Goal: Find specific page/section: Find specific page/section

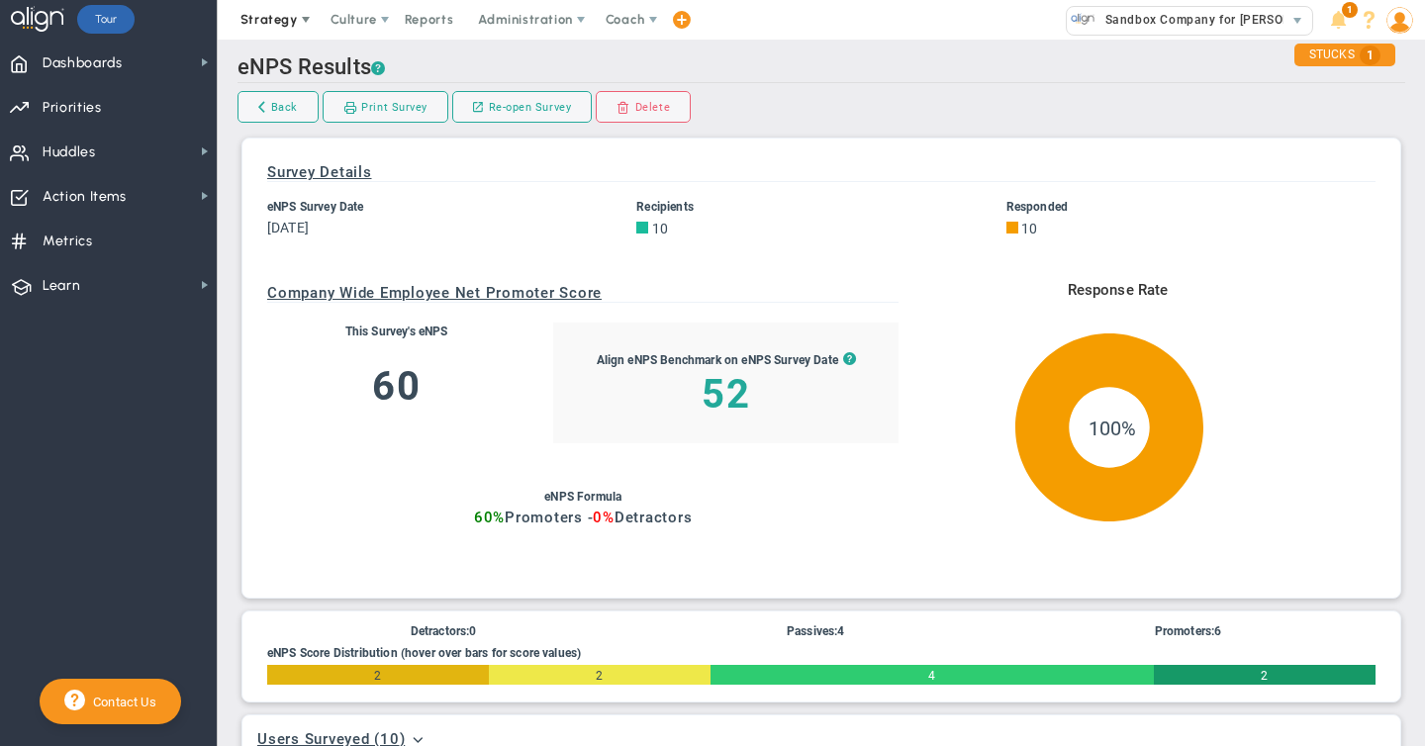
scroll to position [761, 0]
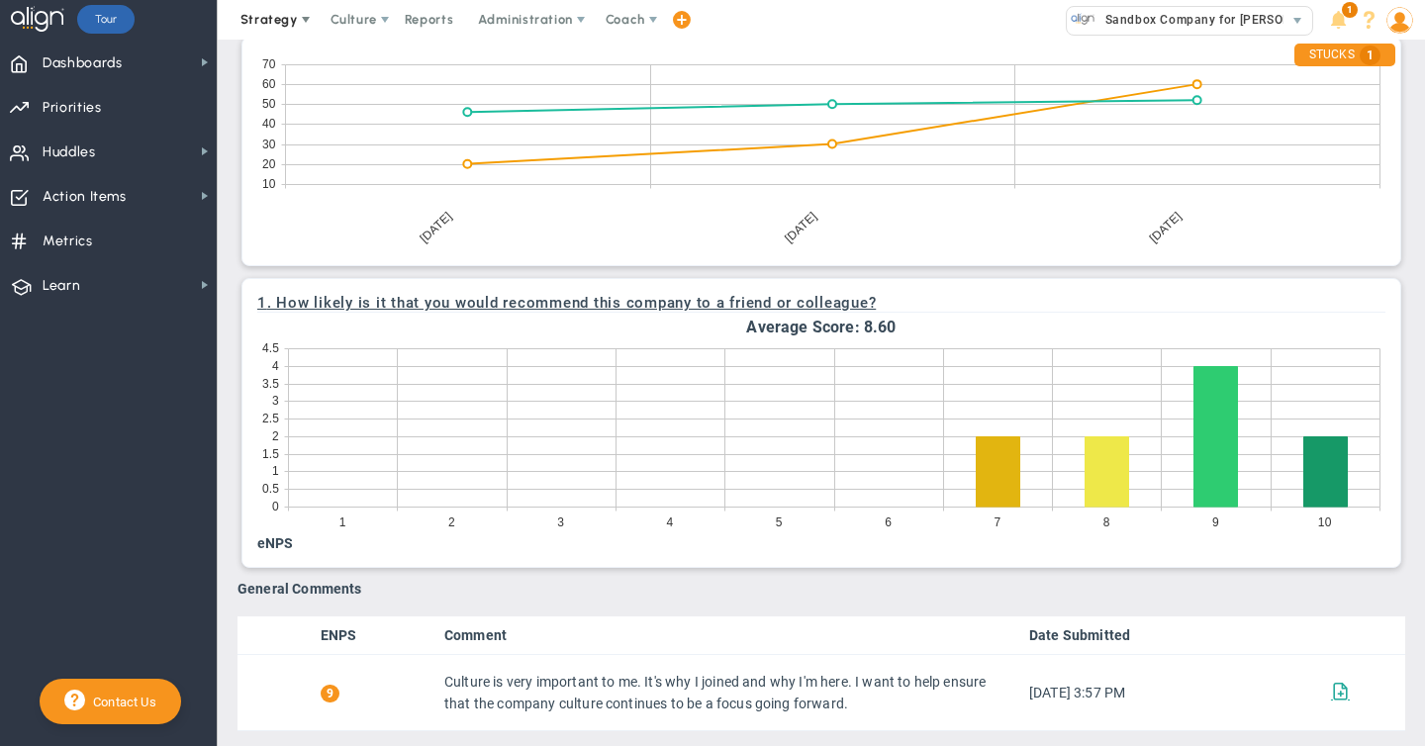
click at [272, 32] on span "Strategy" at bounding box center [271, 20] width 90 height 40
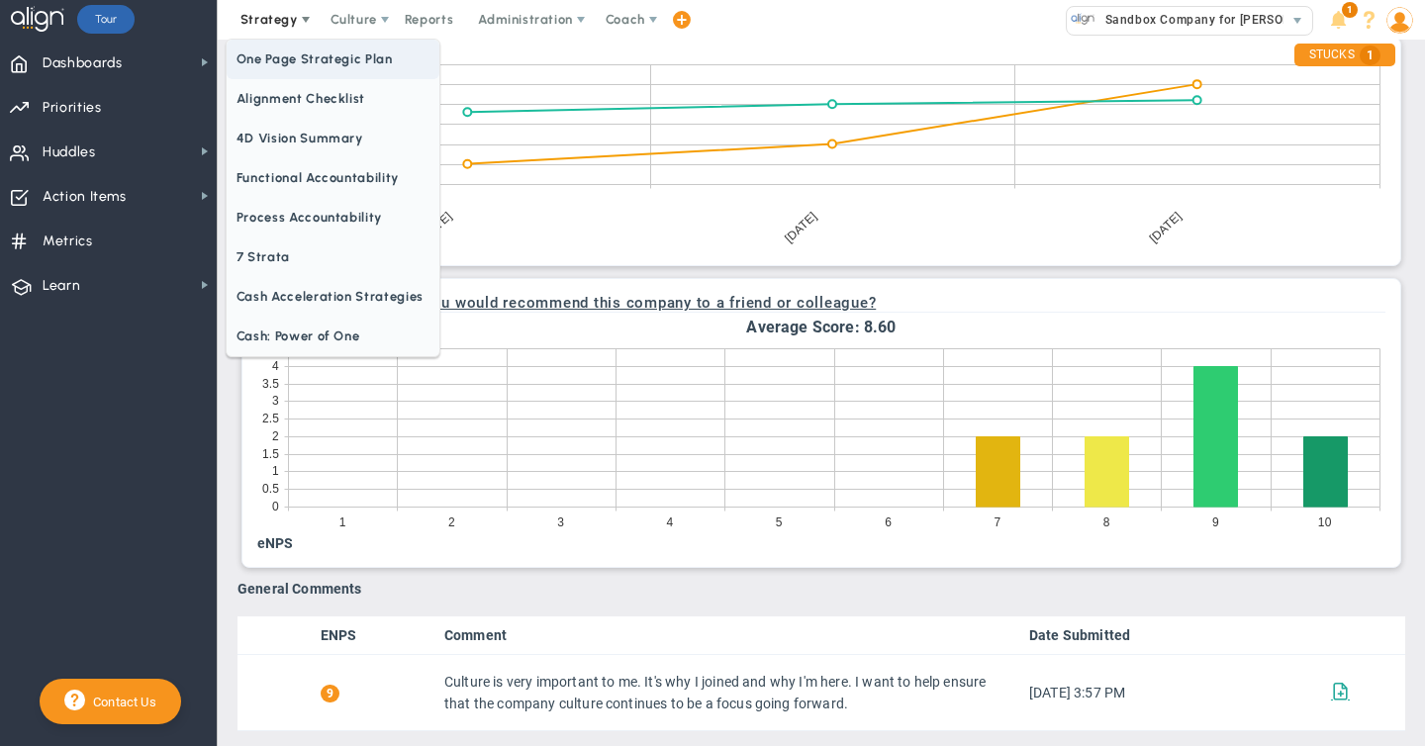
click at [271, 69] on span "One Page Strategic Plan" at bounding box center [333, 60] width 213 height 40
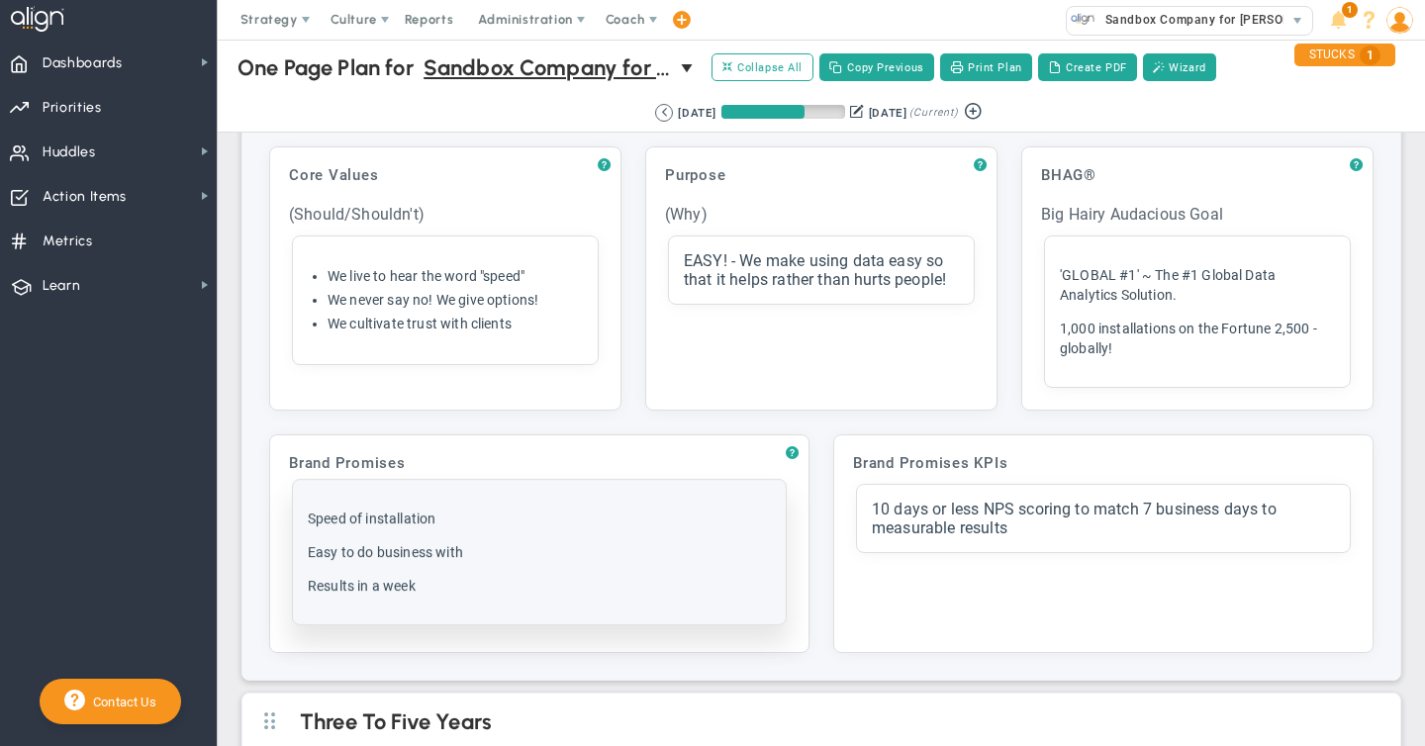
scroll to position [93, 0]
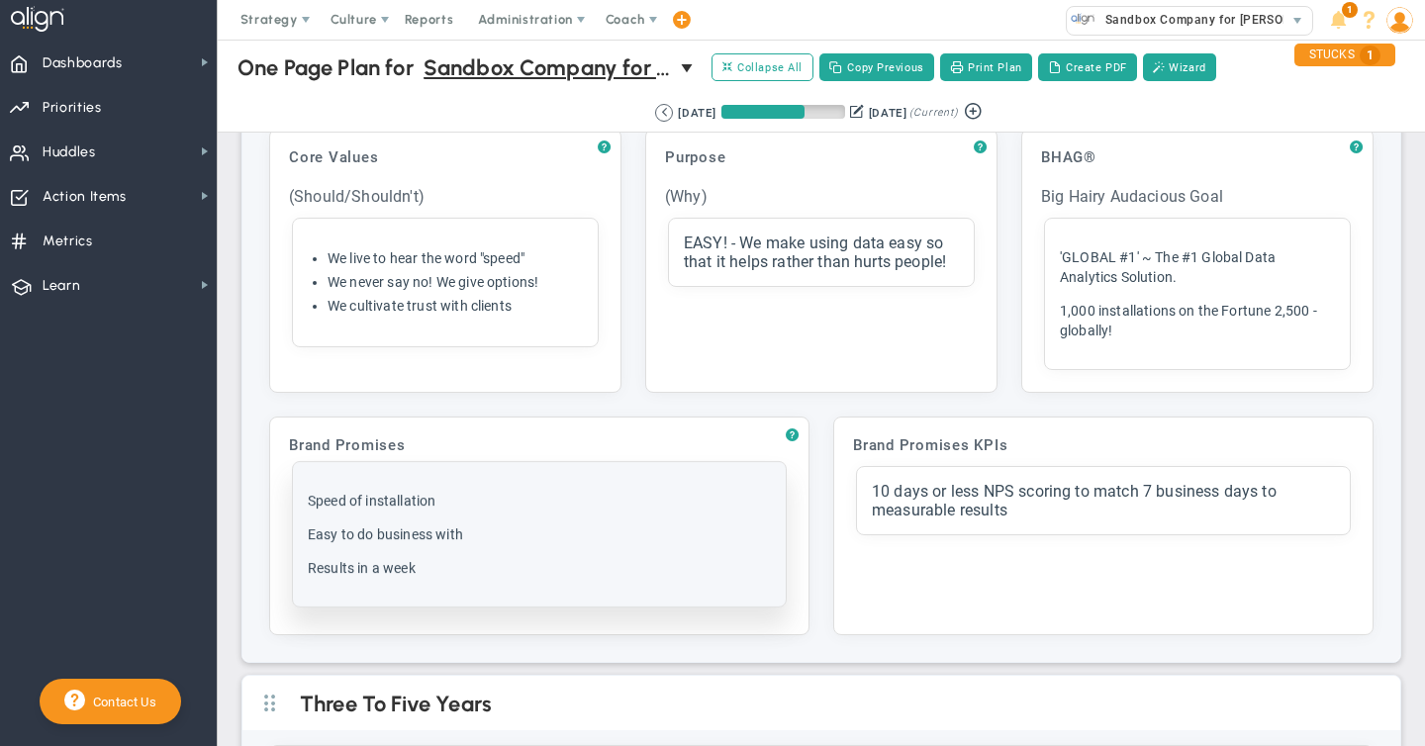
click at [487, 537] on p "Easy to do business with" at bounding box center [539, 535] width 463 height 20
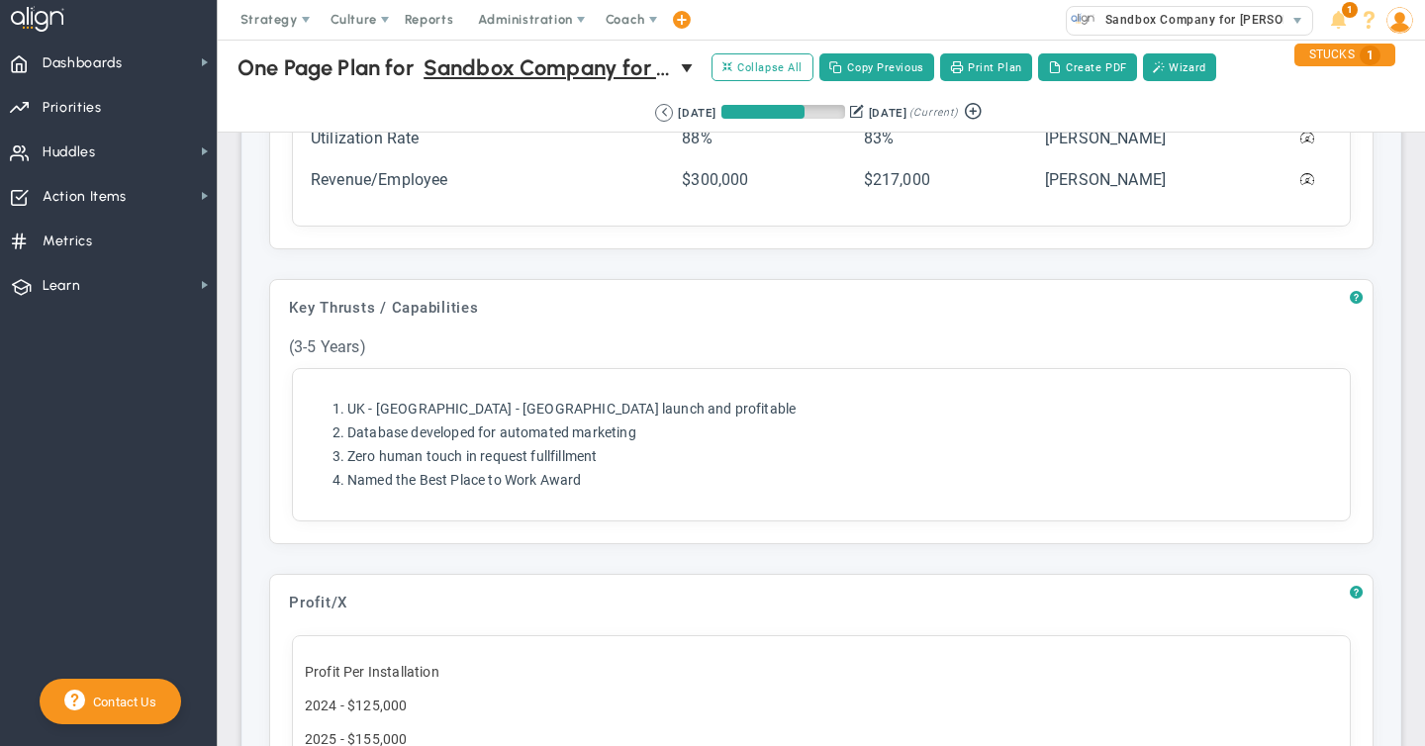
scroll to position [887, 0]
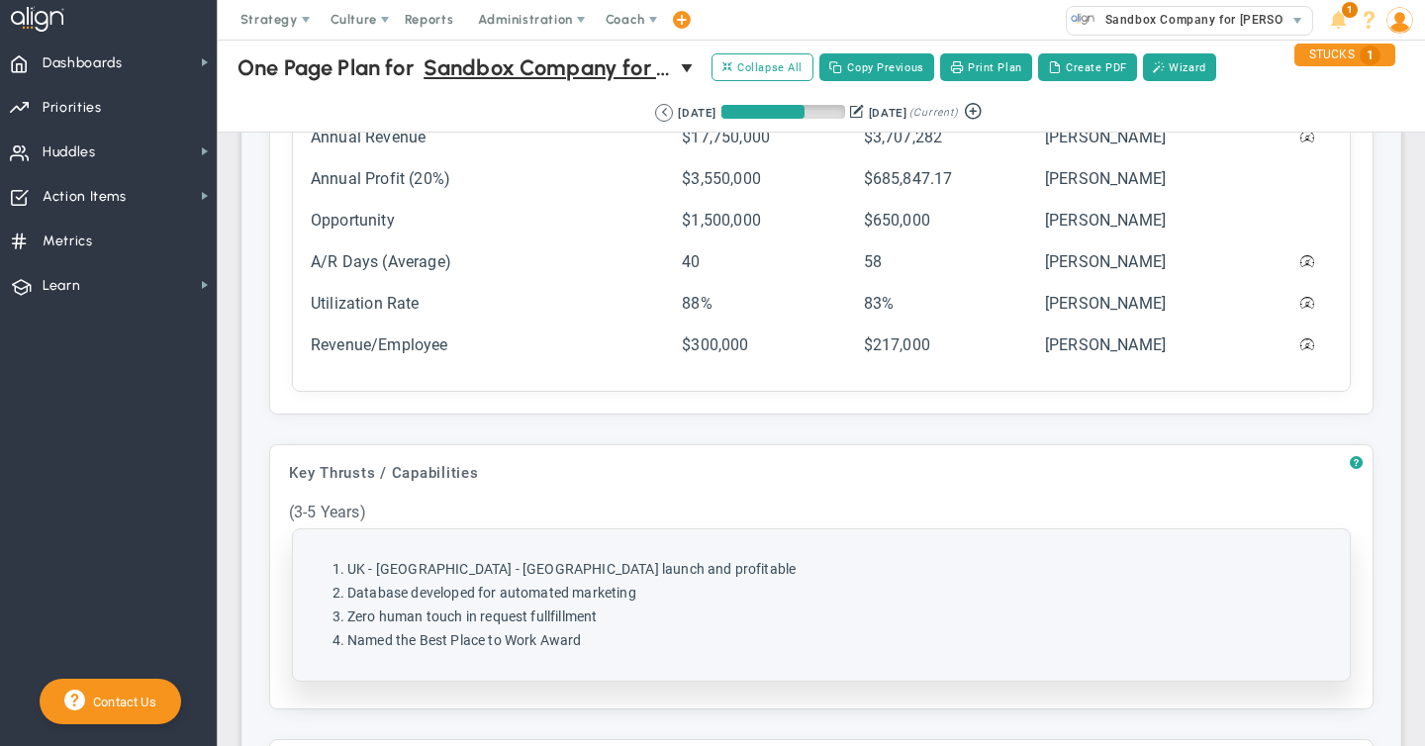
click at [518, 615] on li "Zero human touch in request fullfillment" at bounding box center [841, 617] width 988 height 19
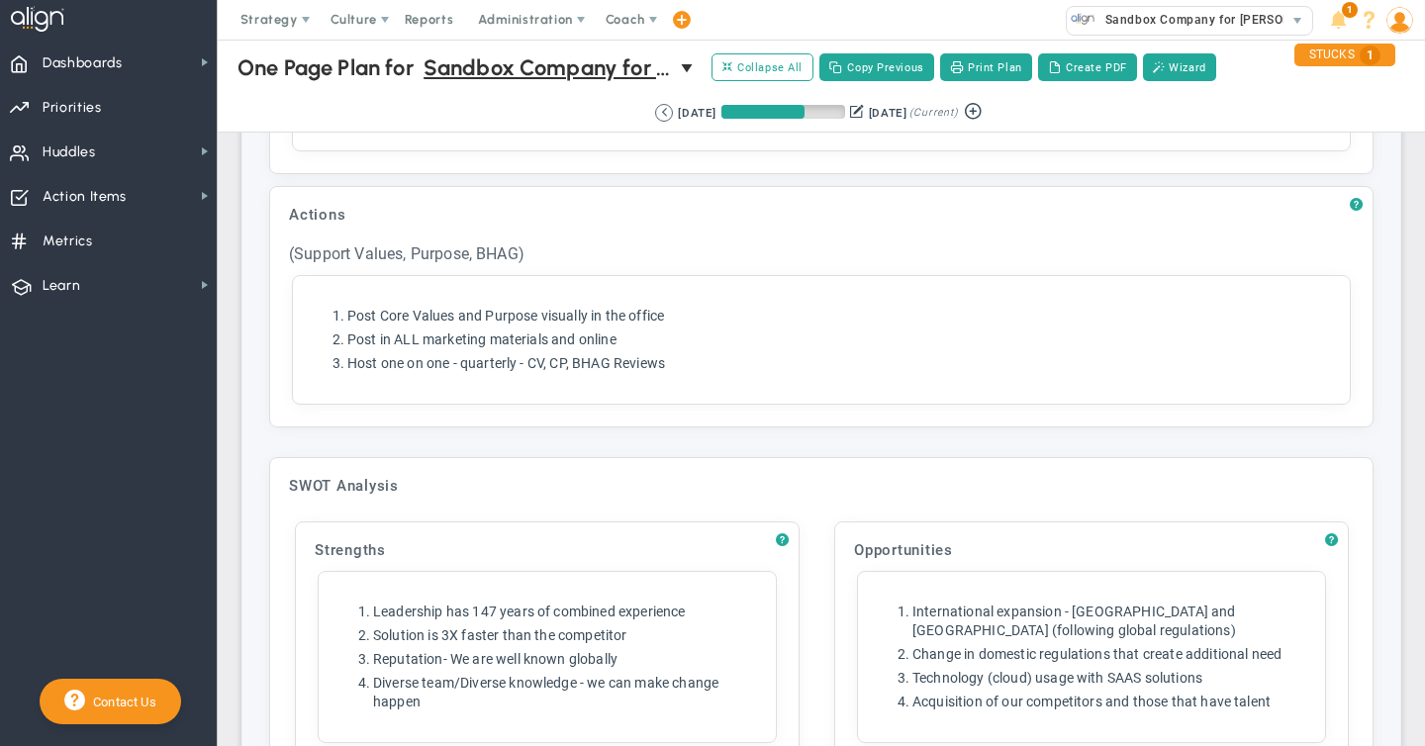
scroll to position [3140, 0]
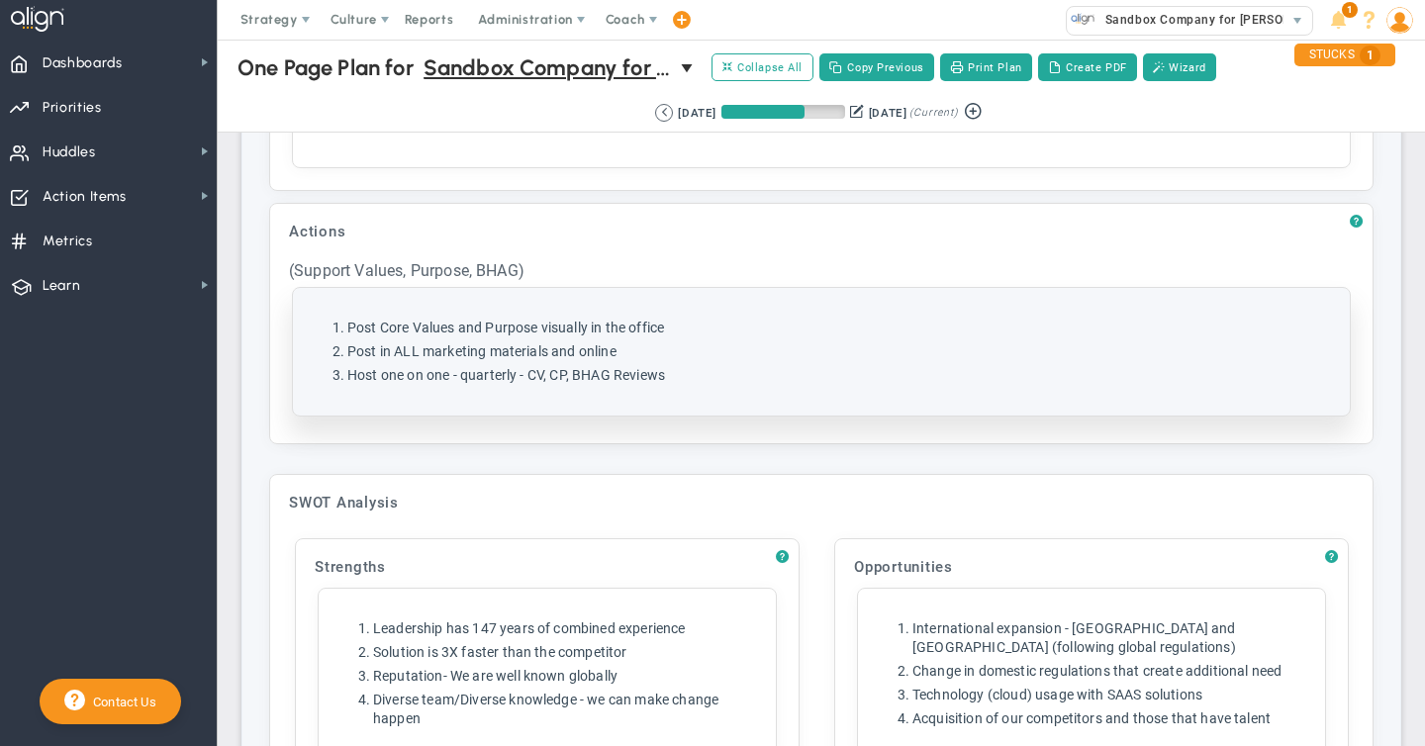
click at [541, 328] on li "Post Core Values and Purpose visually in the office" at bounding box center [841, 328] width 988 height 19
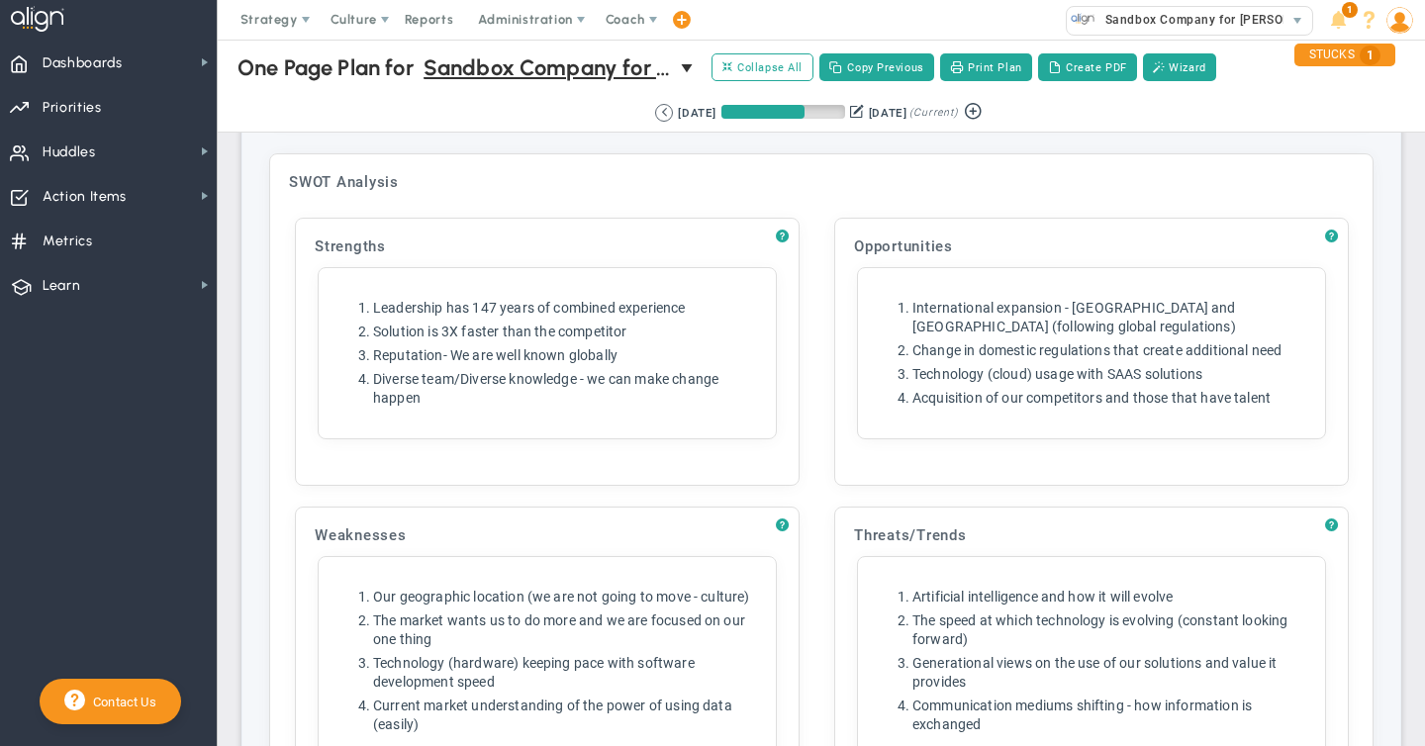
scroll to position [3638, 0]
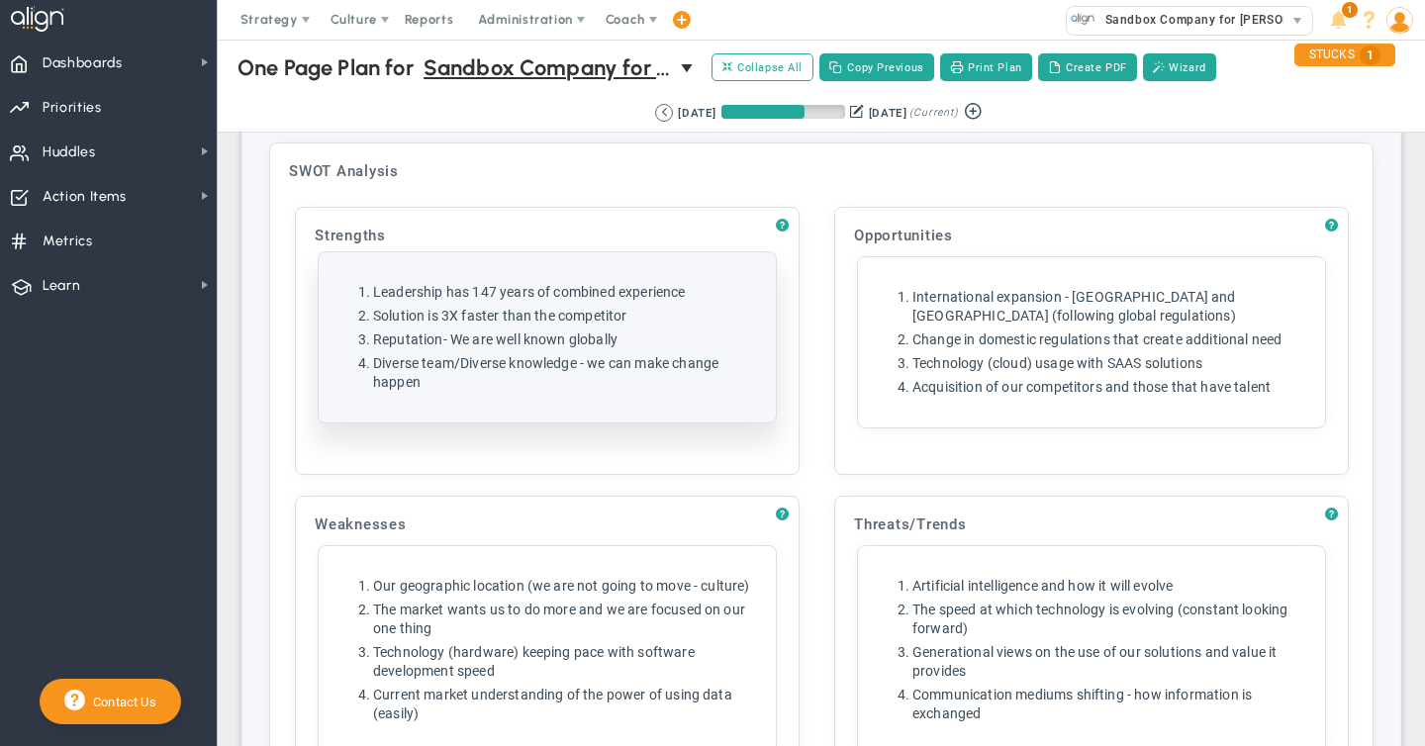
click at [649, 381] on li "Diverse team/Diverse knowledge - we can make change happen" at bounding box center [567, 373] width 388 height 38
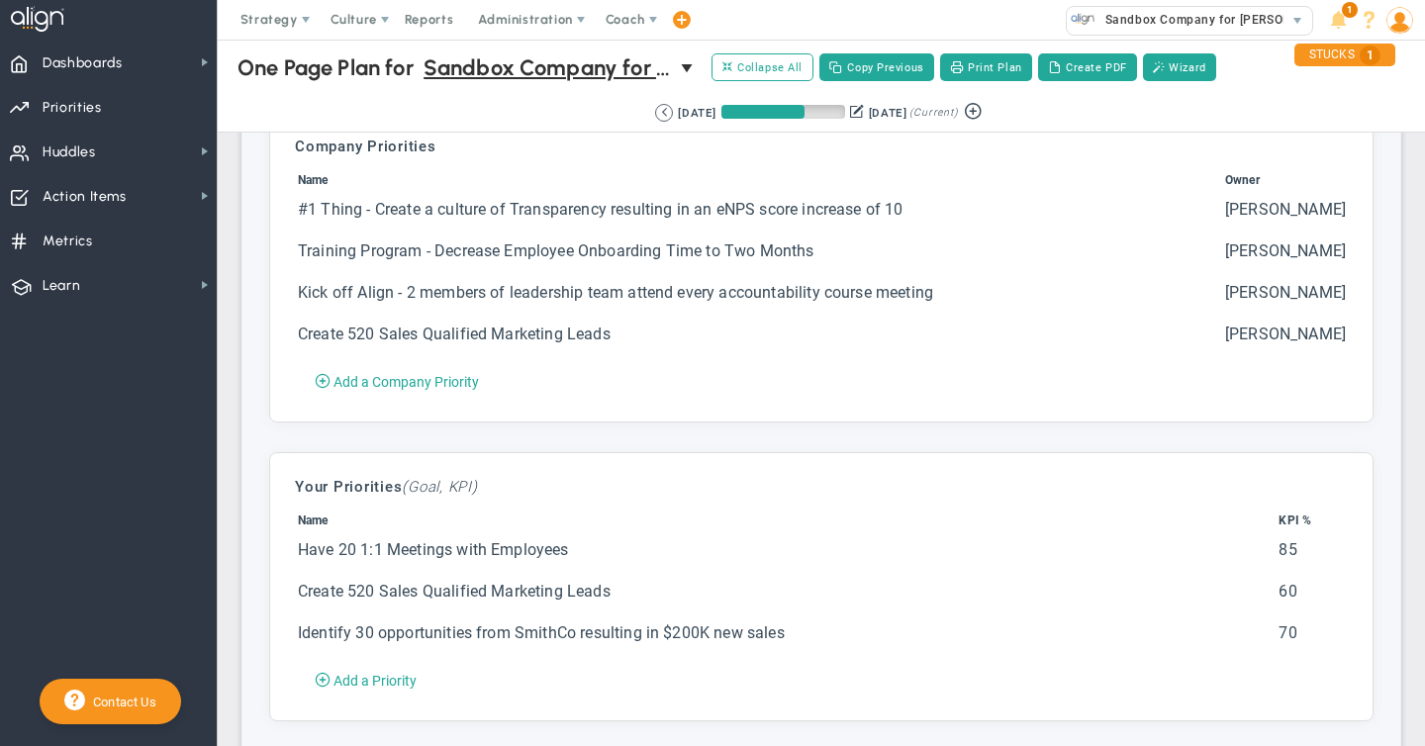
scroll to position [5567, 0]
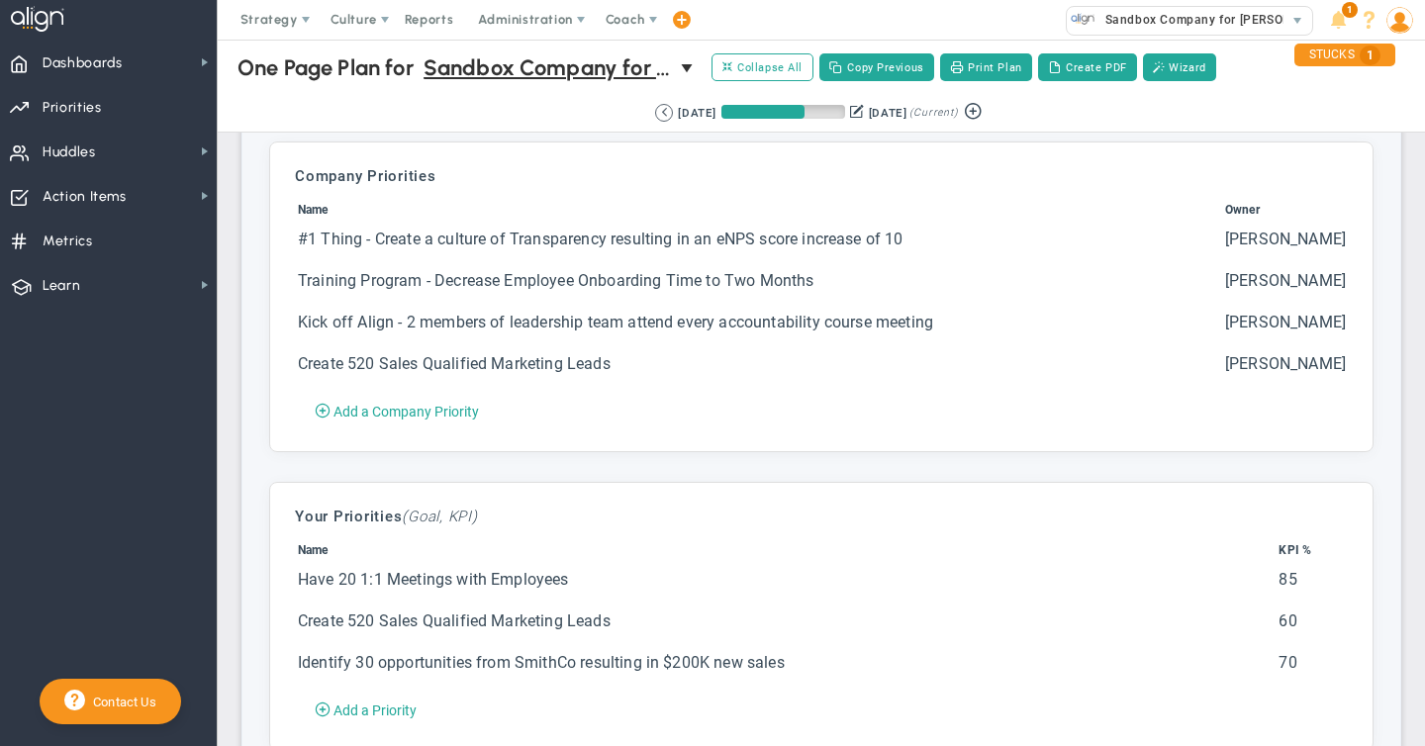
click at [497, 374] on td "Create 520 Sales Qualified Marketing Leads" at bounding box center [759, 373] width 925 height 40
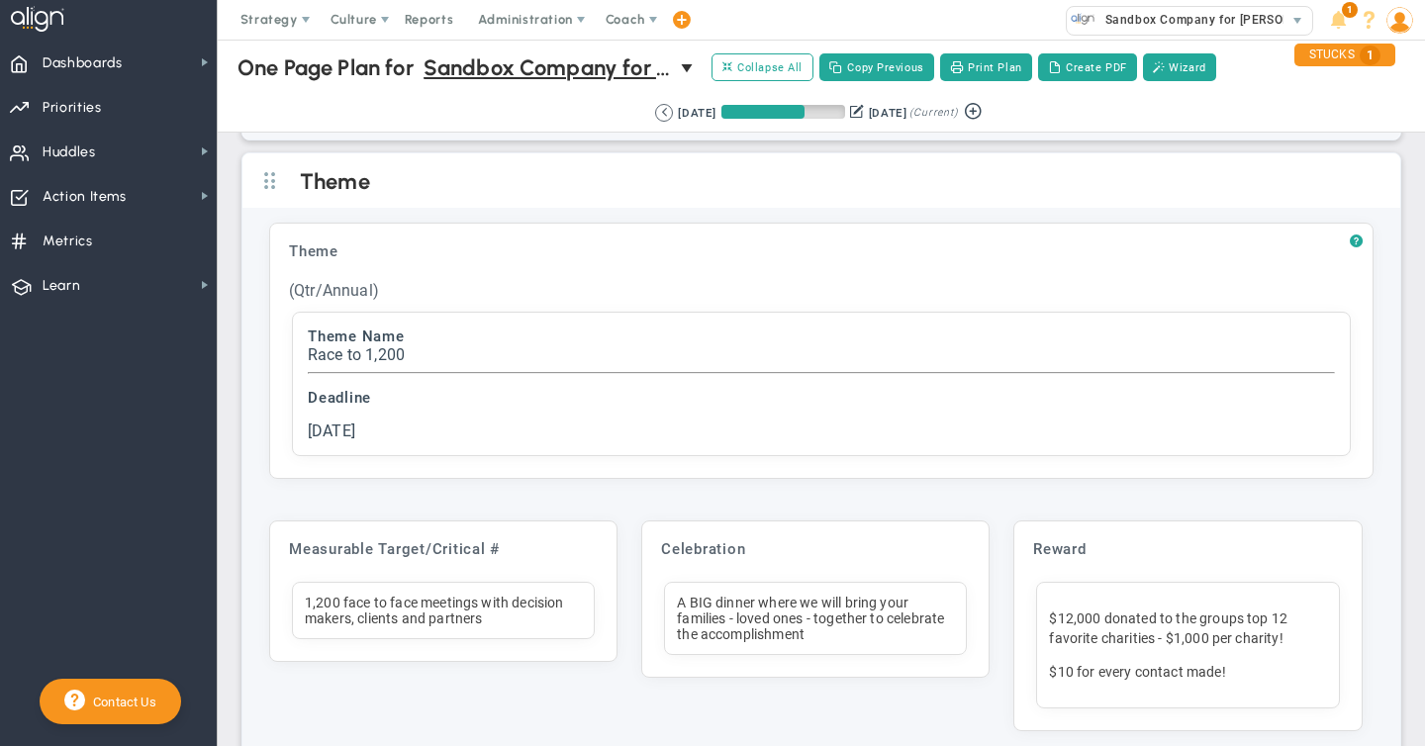
scroll to position [6315, 0]
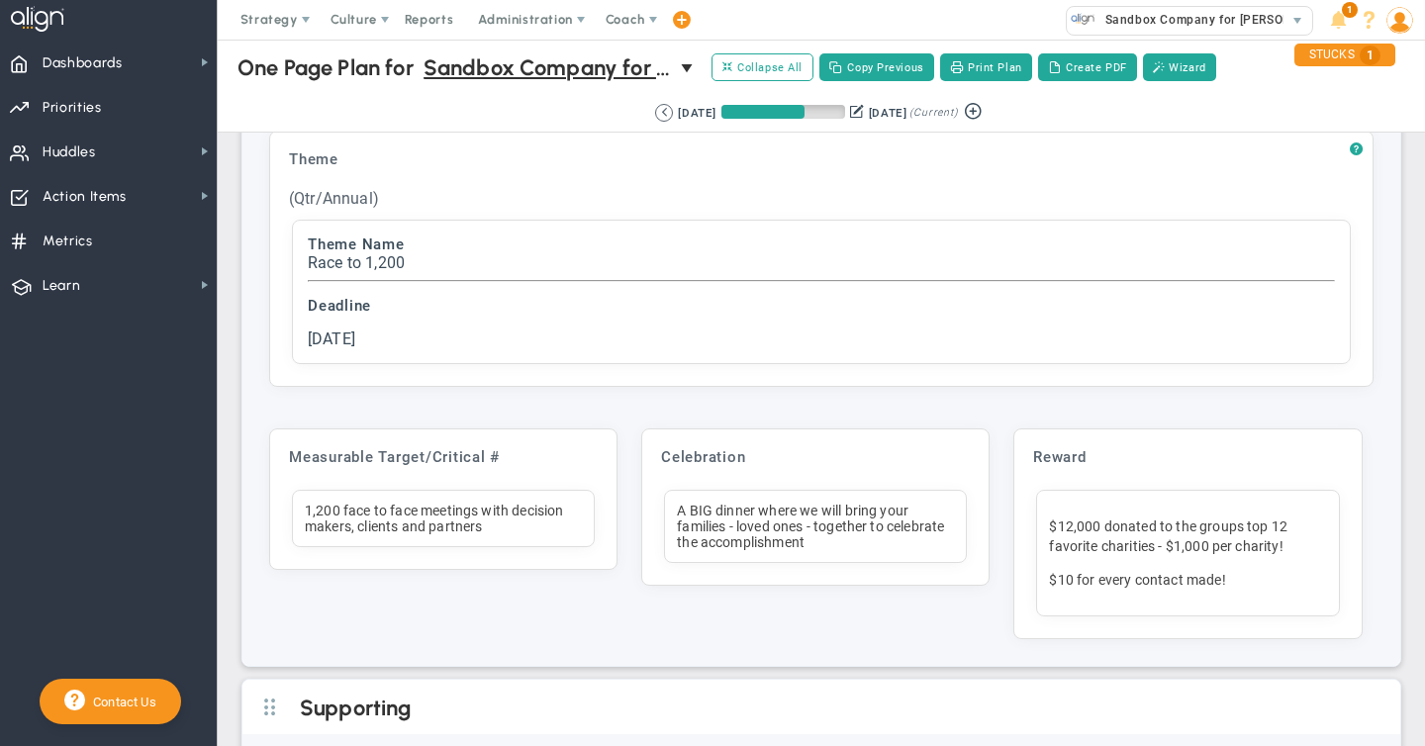
click at [503, 523] on div "1,200 face to face meetings with decision makers, clients and partners" at bounding box center [443, 518] width 303 height 57
